Goal: Navigation & Orientation: Go to known website

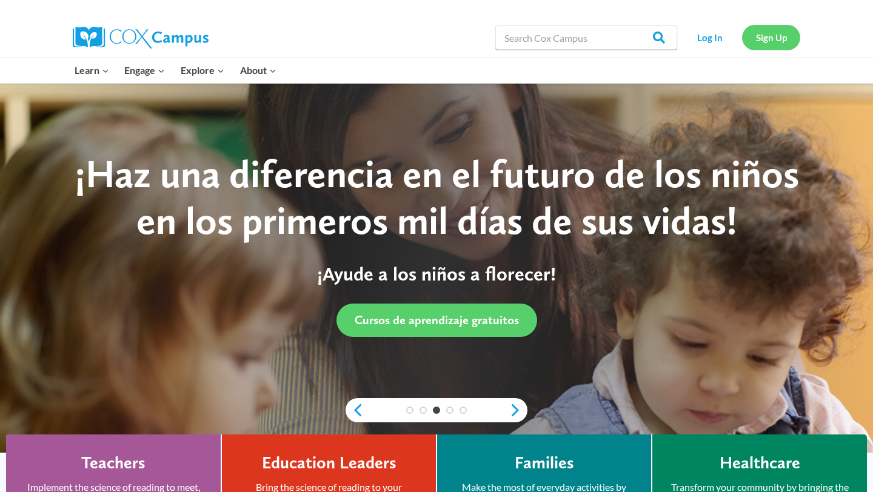
click at [748, 42] on link "Sign Up" at bounding box center [771, 37] width 58 height 25
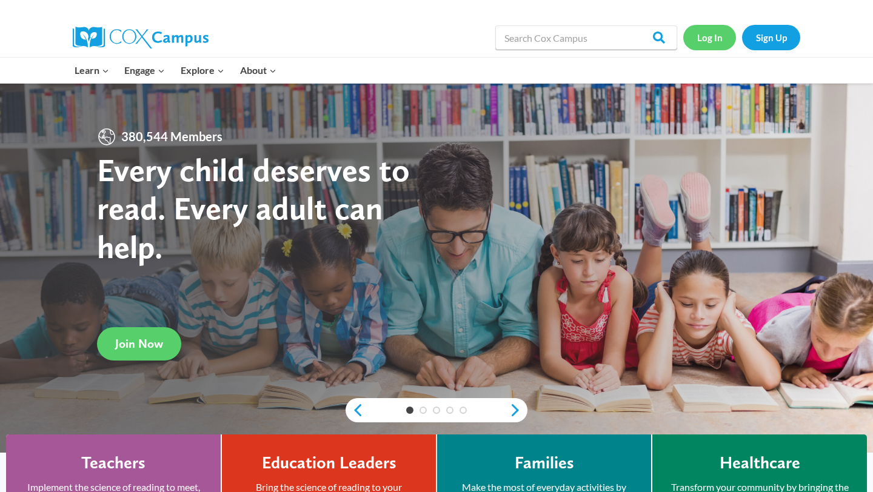
click at [708, 35] on link "Log In" at bounding box center [709, 37] width 53 height 25
click at [711, 36] on link "Log In" at bounding box center [709, 37] width 53 height 25
